Goal: Information Seeking & Learning: Check status

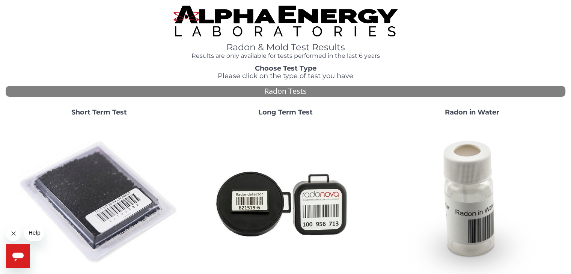
click at [115, 113] on strong "Short Term Test" at bounding box center [99, 112] width 56 height 8
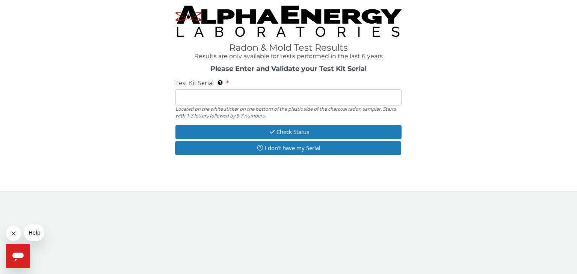
click at [208, 96] on input "Test Kit Serial Located on the white sticker on the bottom of the plastic side …" at bounding box center [288, 97] width 226 height 16
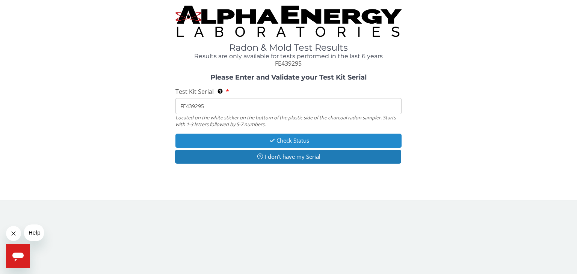
type input "FE439295"
click at [303, 142] on button "Check Status" at bounding box center [288, 141] width 226 height 14
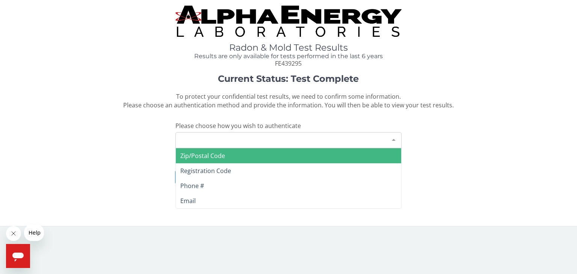
click at [251, 142] on div "Please make a selection" at bounding box center [288, 140] width 226 height 16
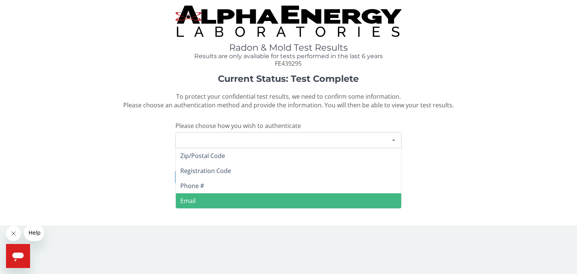
click at [186, 199] on span "Email" at bounding box center [187, 201] width 15 height 8
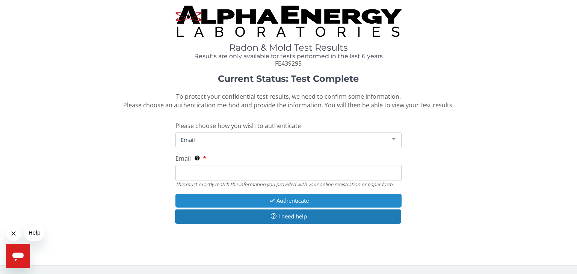
click at [303, 200] on button "Authenticate" at bounding box center [288, 201] width 226 height 14
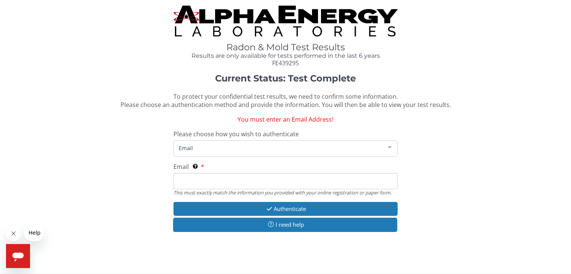
click at [206, 182] on input "Email This must exactly match the information you provided with your online reg…" at bounding box center [285, 181] width 224 height 16
click at [321, 250] on div "Radon & Mold Test Results Results are only available for tests performed in the…" at bounding box center [286, 134] width 560 height 256
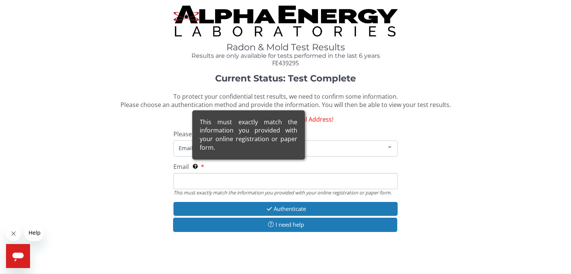
click at [204, 160] on div "This must exactly match the information you provided with your online registrat…" at bounding box center [248, 134] width 113 height 49
click at [204, 173] on input "Email This must exactly match the information you provided with your online reg…" at bounding box center [285, 181] width 224 height 16
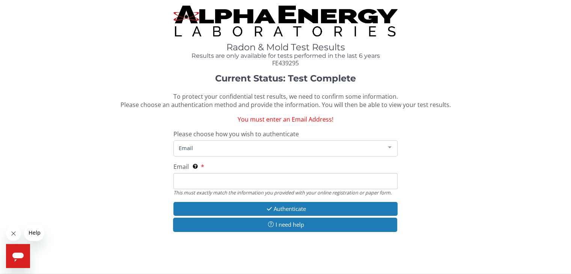
click at [203, 174] on input "Email This must exactly match the information you provided with your online reg…" at bounding box center [285, 181] width 224 height 16
type input "[EMAIL_ADDRESS][DOMAIN_NAME]"
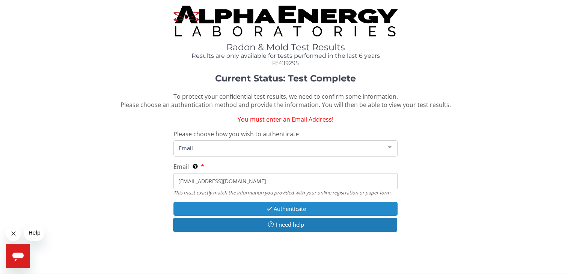
click at [340, 209] on button "Authenticate" at bounding box center [285, 209] width 224 height 14
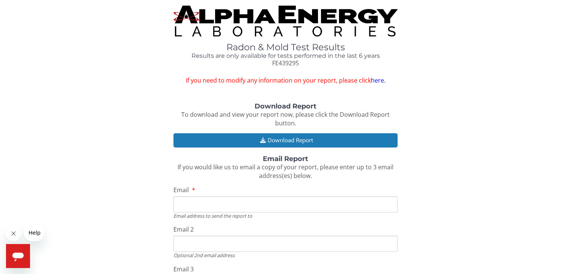
click at [376, 80] on link "here." at bounding box center [378, 80] width 15 height 8
